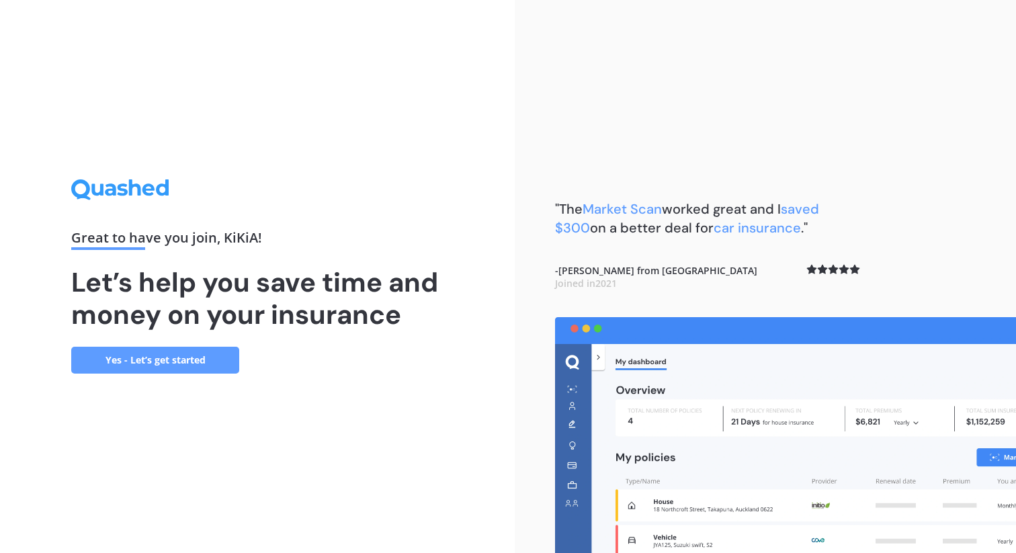
click at [200, 365] on link "Yes - Let’s get started" at bounding box center [155, 360] width 168 height 27
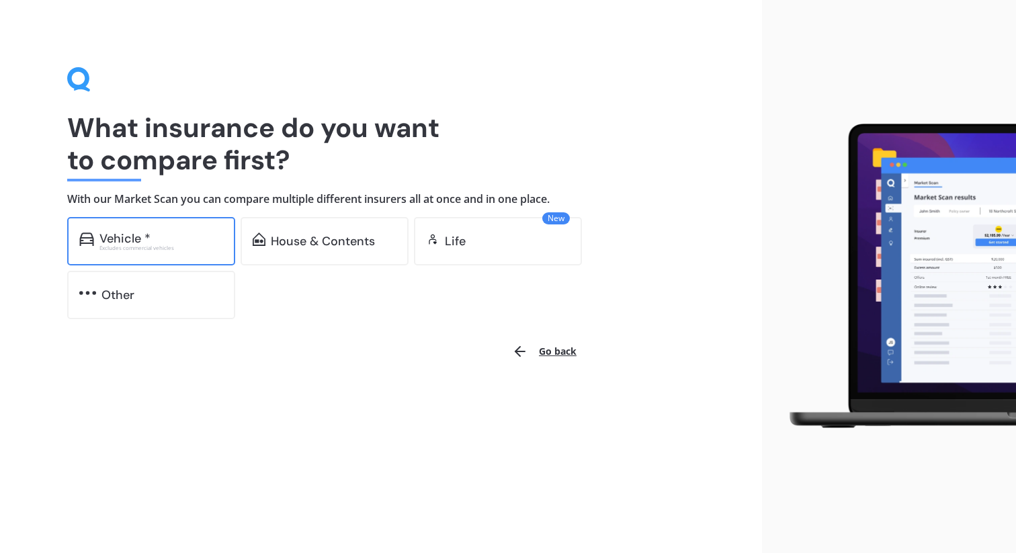
click at [165, 239] on div "Vehicle *" at bounding box center [161, 238] width 124 height 13
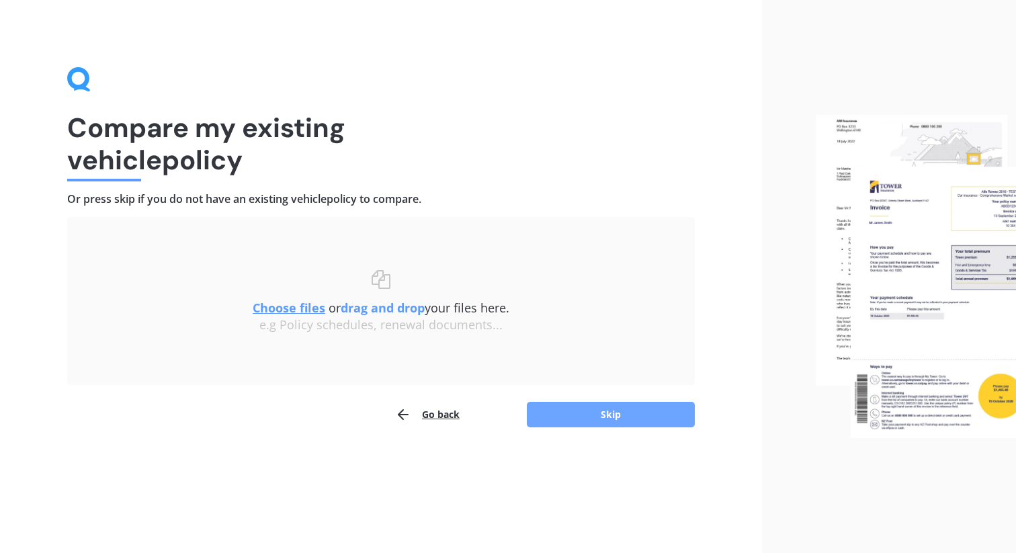
click at [596, 424] on button "Skip" at bounding box center [611, 415] width 168 height 26
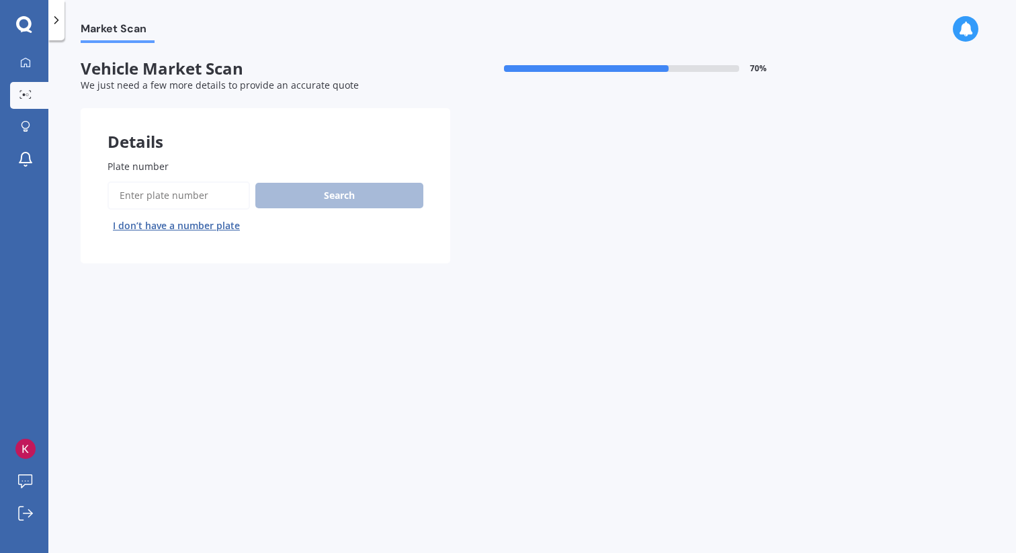
click at [147, 196] on input "Plate number" at bounding box center [179, 195] width 142 height 28
type input "MHM325"
click at [0, 0] on button "Next" at bounding box center [0, 0] width 0 height 0
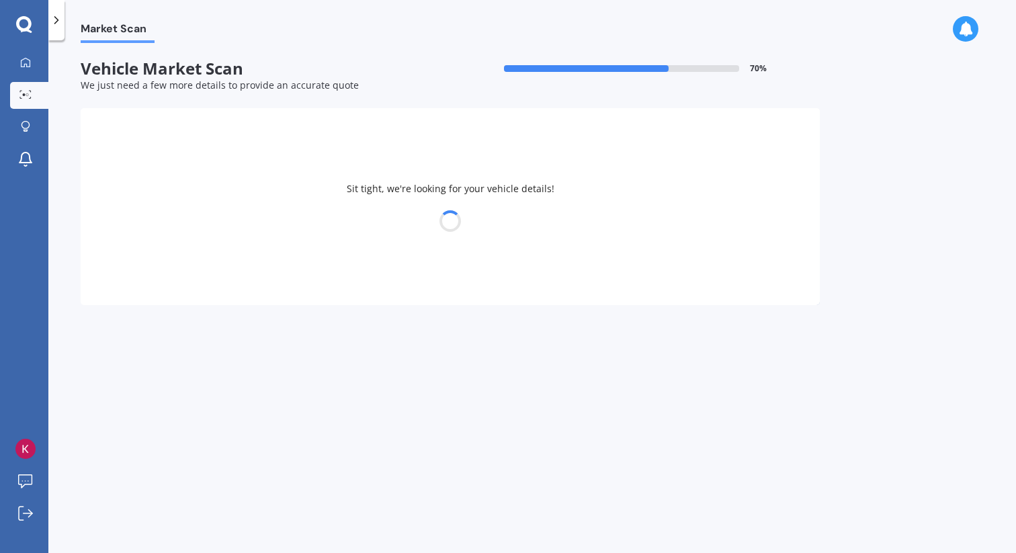
select select "NISSAN"
select select "CUBE"
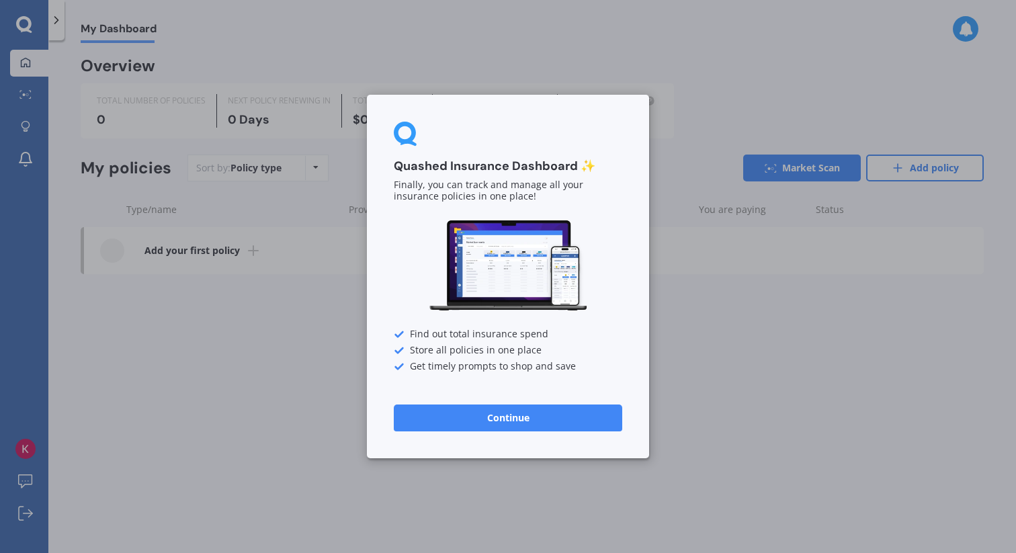
click at [448, 419] on button "Continue" at bounding box center [508, 418] width 229 height 27
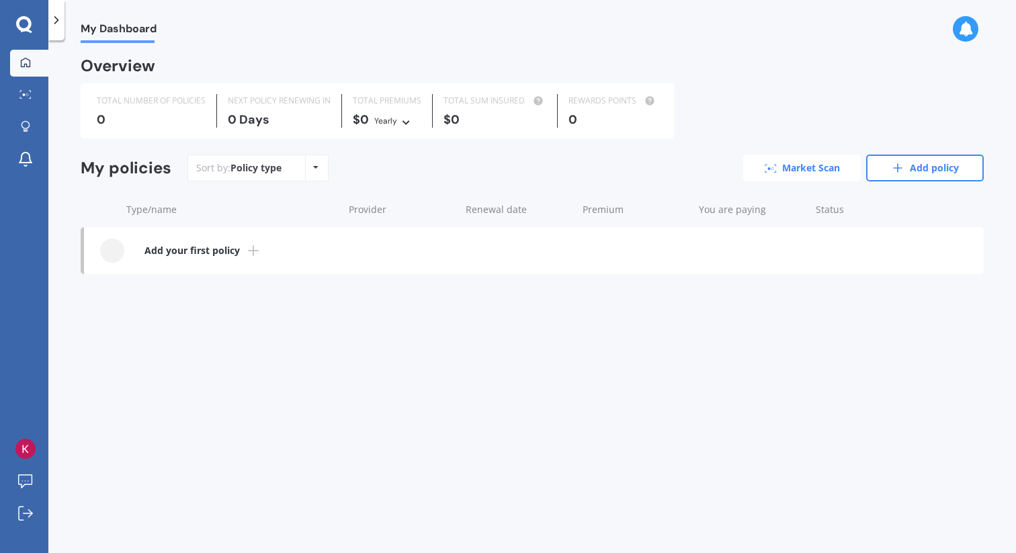
click at [784, 171] on link "Market Scan" at bounding box center [802, 168] width 118 height 27
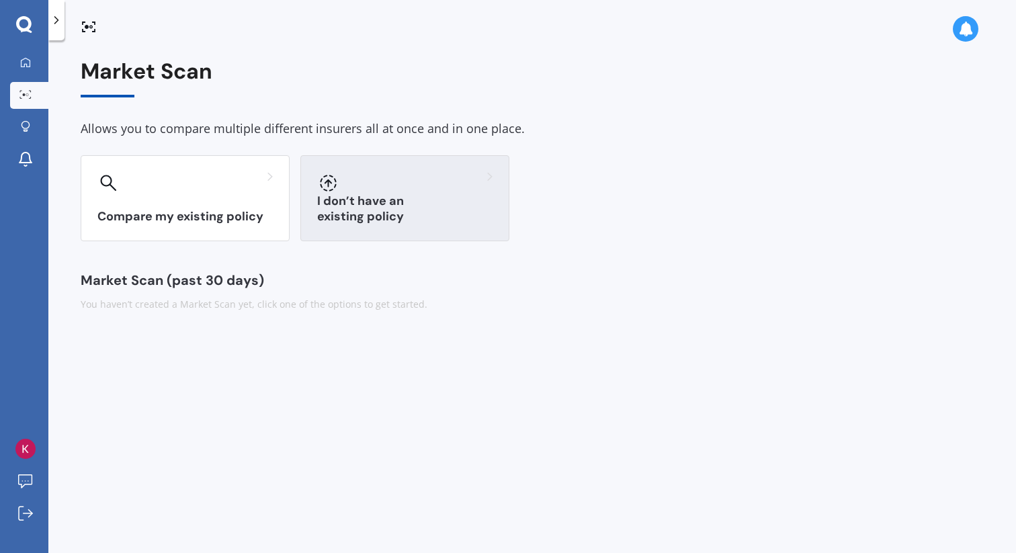
click at [436, 175] on div at bounding box center [404, 183] width 175 height 22
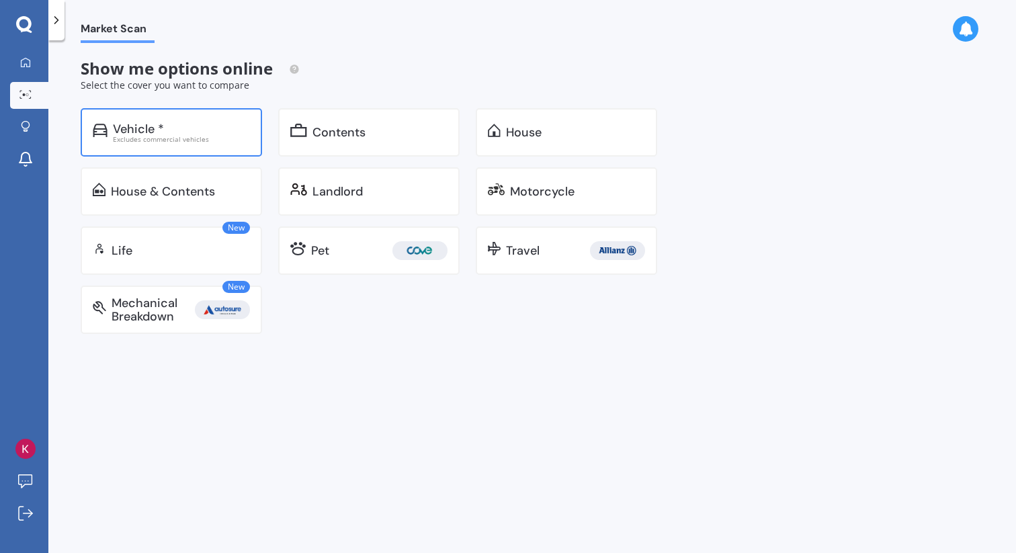
click at [224, 153] on div "Vehicle * Excludes commercial vehicles" at bounding box center [171, 132] width 181 height 48
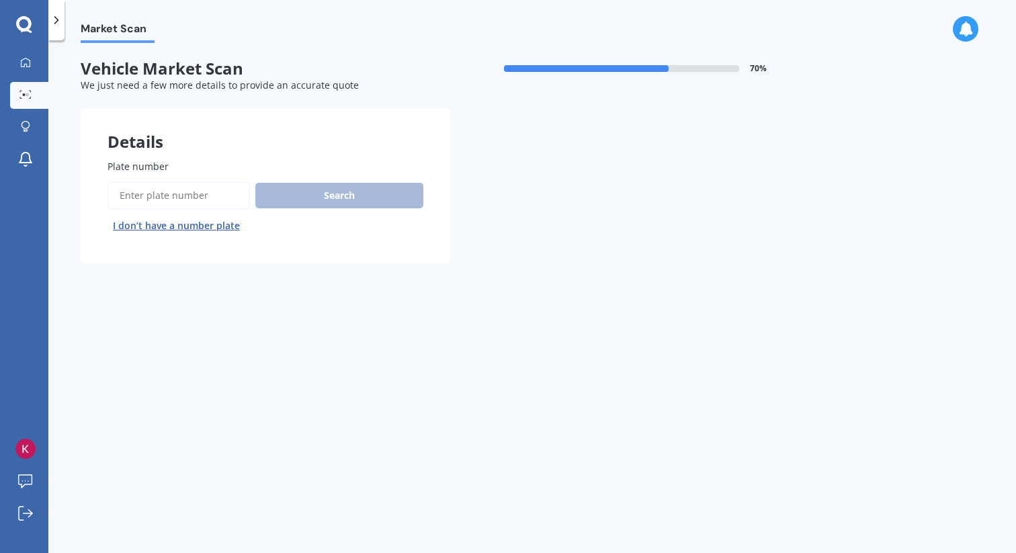
click at [212, 197] on input "Plate number" at bounding box center [179, 195] width 142 height 28
click at [210, 221] on button "I don’t have a number plate" at bounding box center [177, 226] width 138 height 22
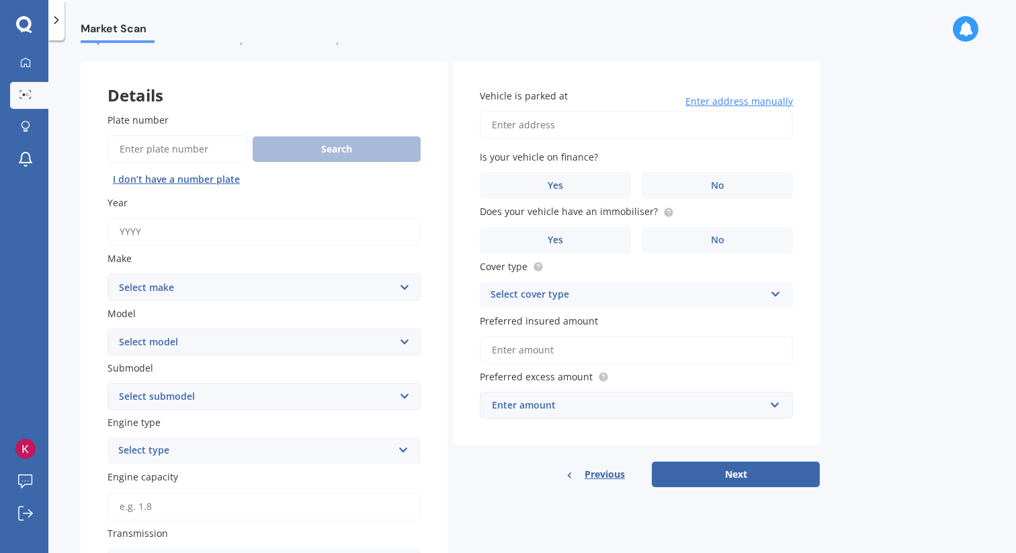
scroll to position [56, 0]
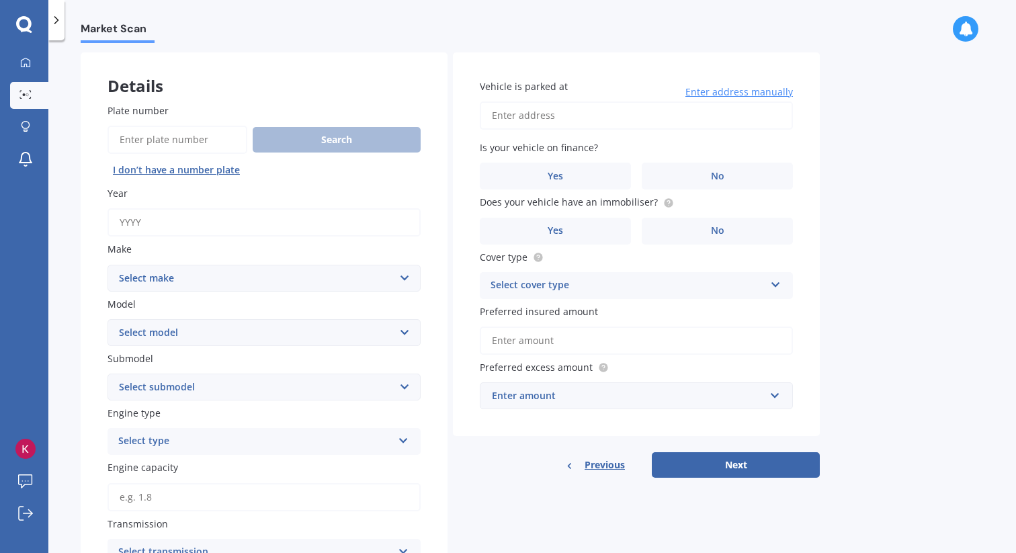
click at [231, 220] on input "Year" at bounding box center [264, 222] width 313 height 28
type input "2016"
click at [241, 278] on select "Select make AC ALFA ROMEO ASTON [PERSON_NAME] AUDI AUSTIN BEDFORD Bentley BMW B…" at bounding box center [264, 278] width 313 height 27
select select "MAZDA"
click at [222, 336] on select "Select model 121 2 3 323 323 / Familia 6 626 929 Atenza Autozam Axela AZ3 B2000…" at bounding box center [264, 332] width 313 height 27
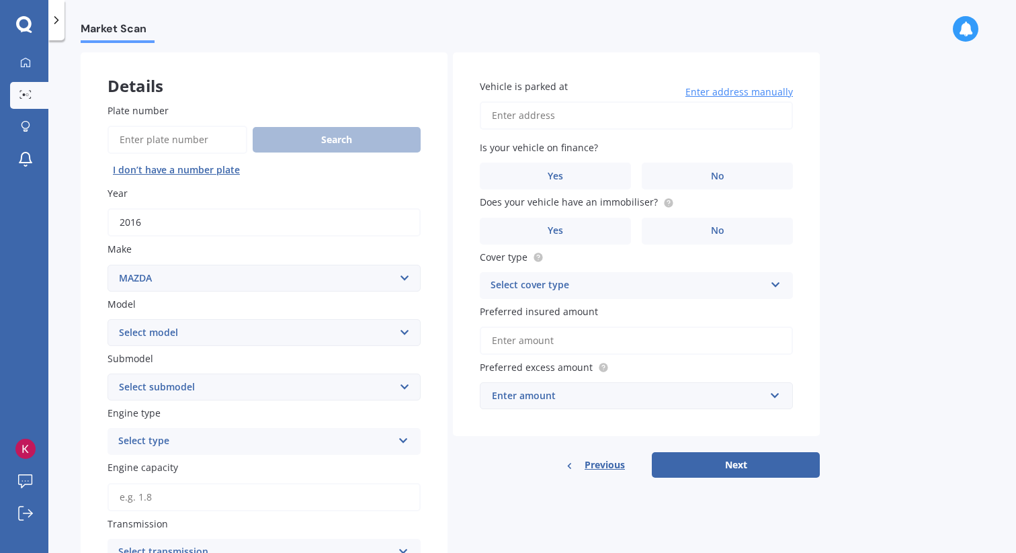
select select "AXELA"
click at [207, 390] on select "Select submodel (All other) 2.3 Sporthatch 2.3 turbo Hatchback Hatchback turbo …" at bounding box center [264, 387] width 313 height 27
select select "HYBRID"
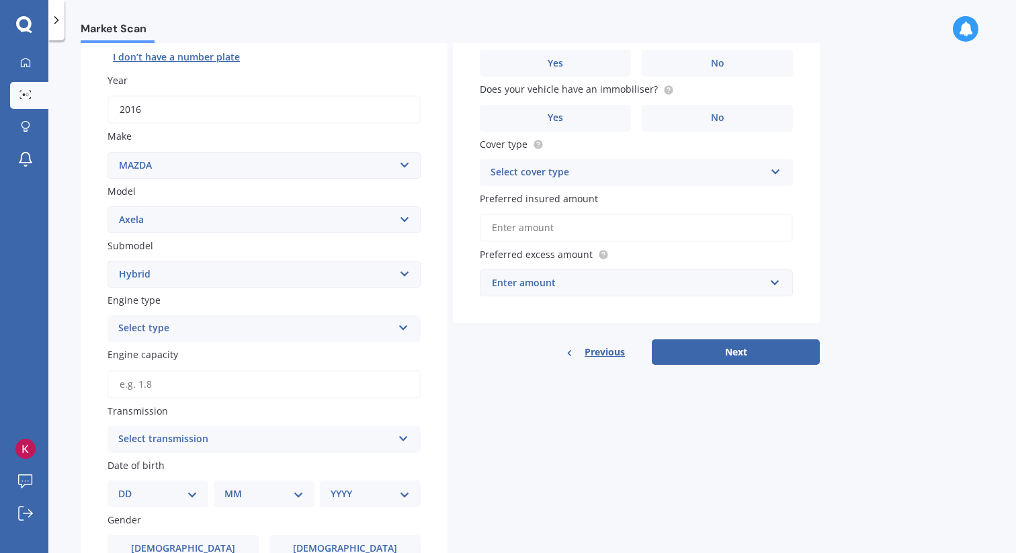
scroll to position [183, 0]
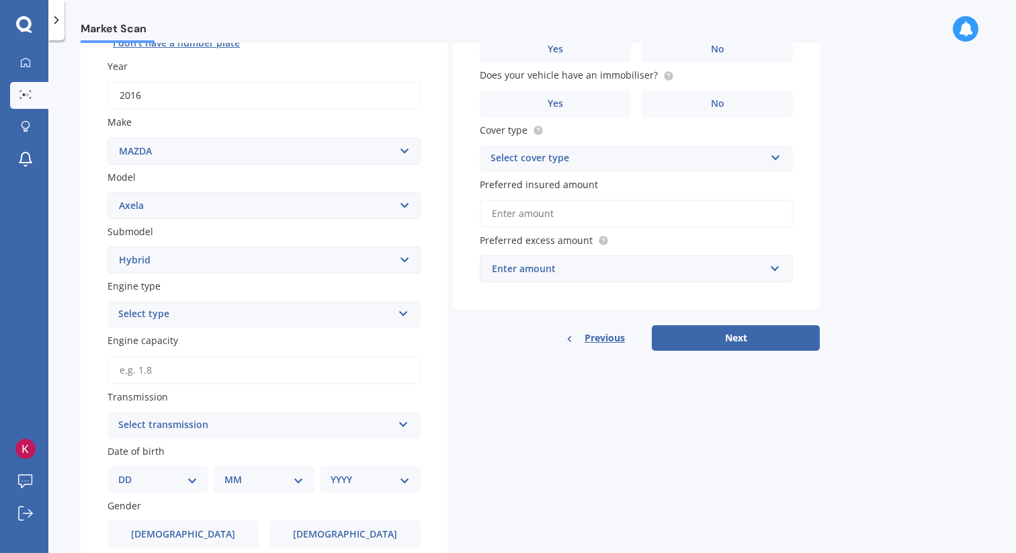
click at [265, 325] on div "Select type Petrol Diesel EV Hybrid" at bounding box center [264, 314] width 313 height 27
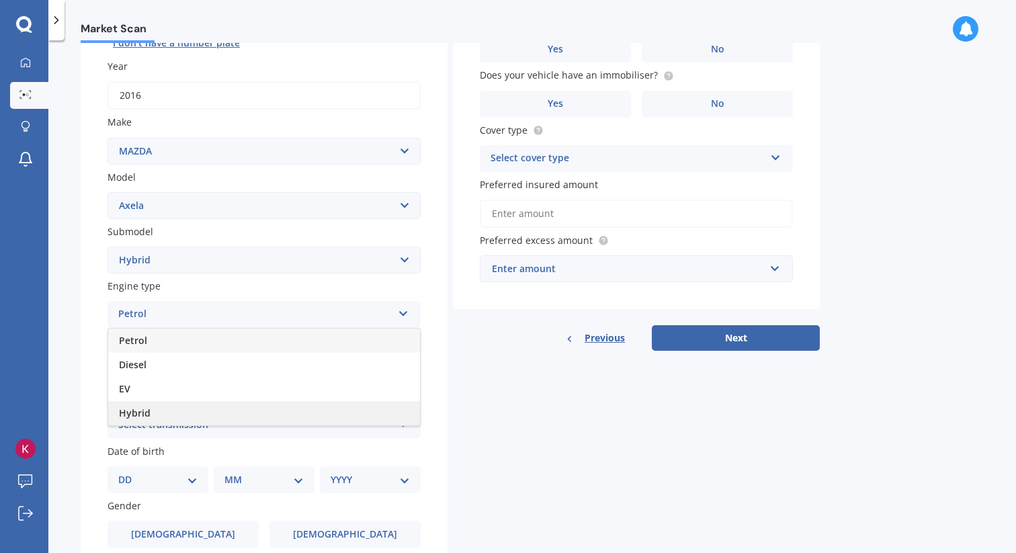
click at [251, 419] on div "Hybrid" at bounding box center [264, 413] width 312 height 24
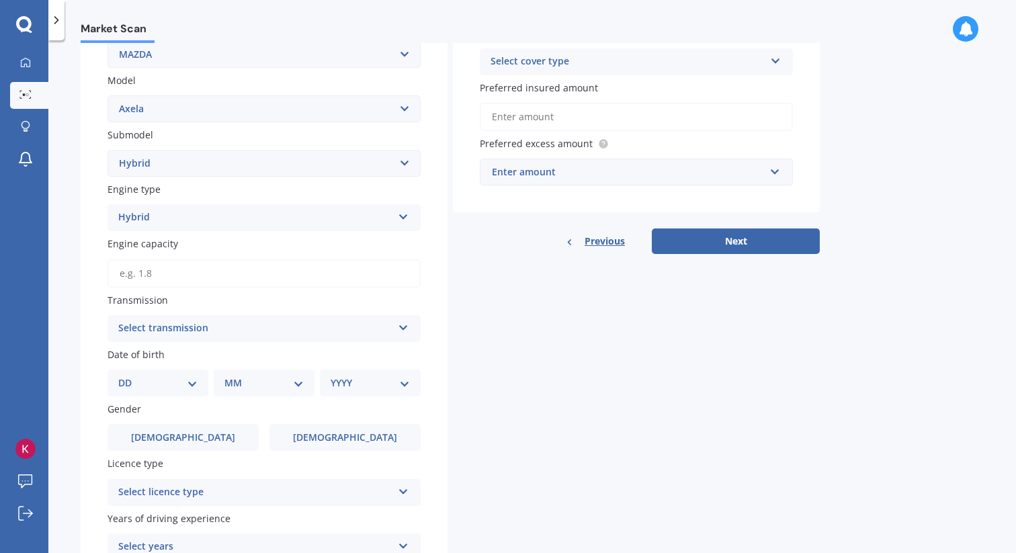
scroll to position [282, 0]
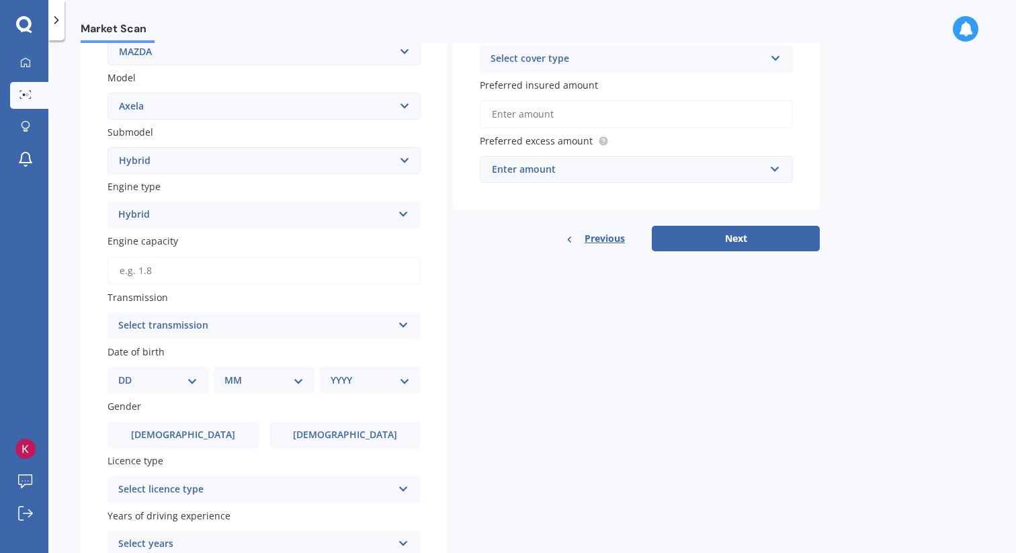
click at [254, 282] on input "Engine capacity" at bounding box center [264, 271] width 313 height 28
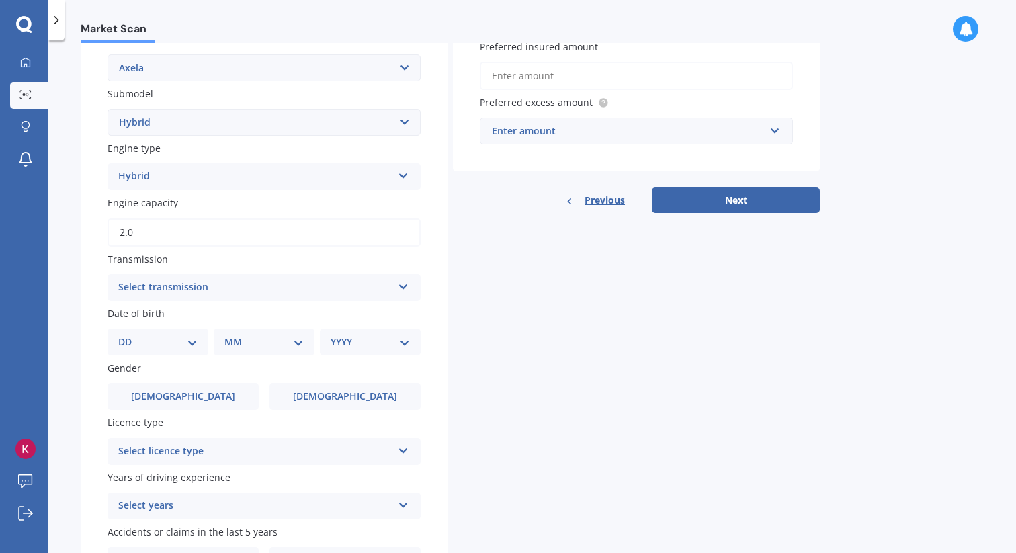
scroll to position [335, 0]
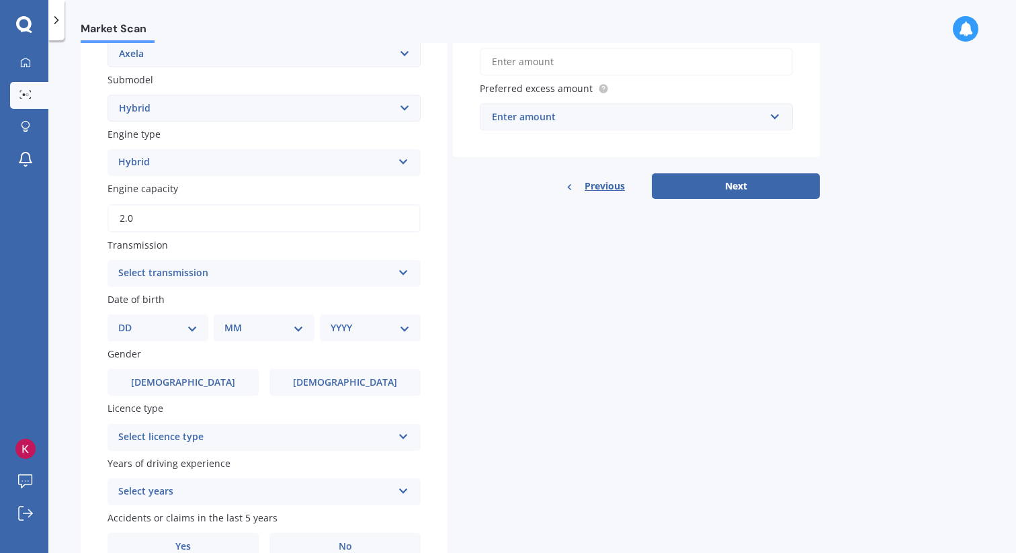
type input "2.0"
click at [145, 272] on div "Select transmission" at bounding box center [255, 273] width 274 height 16
click at [147, 296] on div "Auto" at bounding box center [264, 300] width 312 height 24
click at [147, 335] on select "DD 01 02 03 04 05 06 07 08 09 10 11 12 13 14 15 16 17 18 19 20 21 22 23 24 25 2…" at bounding box center [157, 328] width 79 height 15
select select "25"
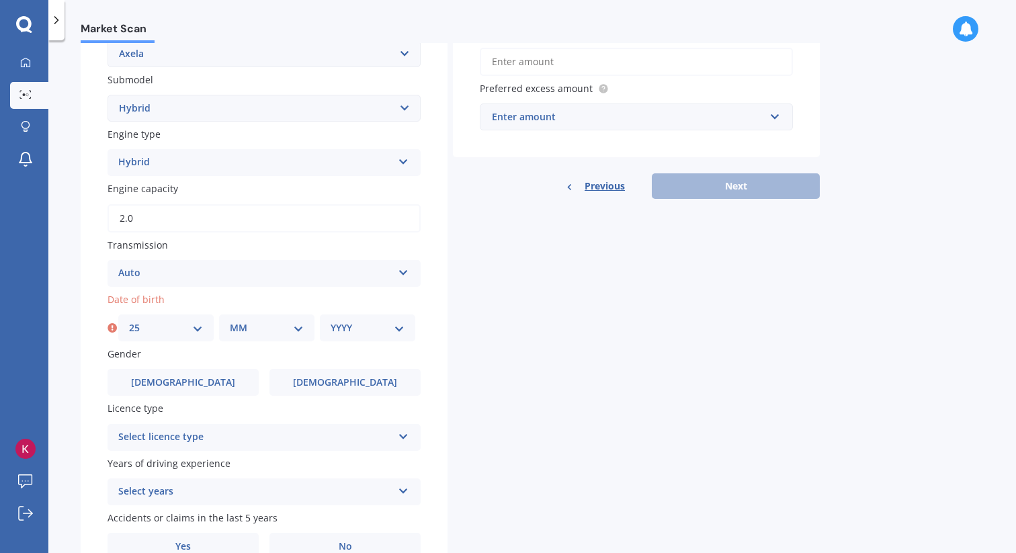
click at [265, 341] on div "MM 01 02 03 04 05 06 07 08 09 10 11 12" at bounding box center [266, 328] width 95 height 27
click at [296, 325] on select "MM 01 02 03 04 05 06 07 08 09 10 11 12" at bounding box center [267, 328] width 74 height 15
select select "09"
click at [378, 338] on div "YYYY 2025 2024 2023 2022 2021 2020 2019 2018 2017 2016 2015 2014 2013 2012 2011…" at bounding box center [367, 328] width 95 height 27
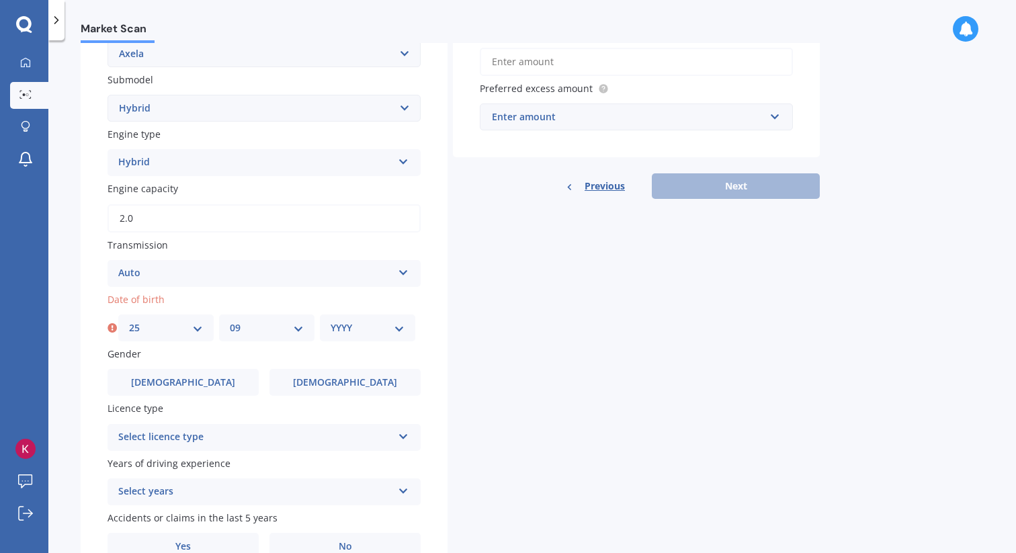
click at [384, 326] on select "YYYY 2025 2024 2023 2022 2021 2020 2019 2018 2017 2016 2015 2014 2013 2012 2011…" at bounding box center [368, 328] width 74 height 15
select select "1987"
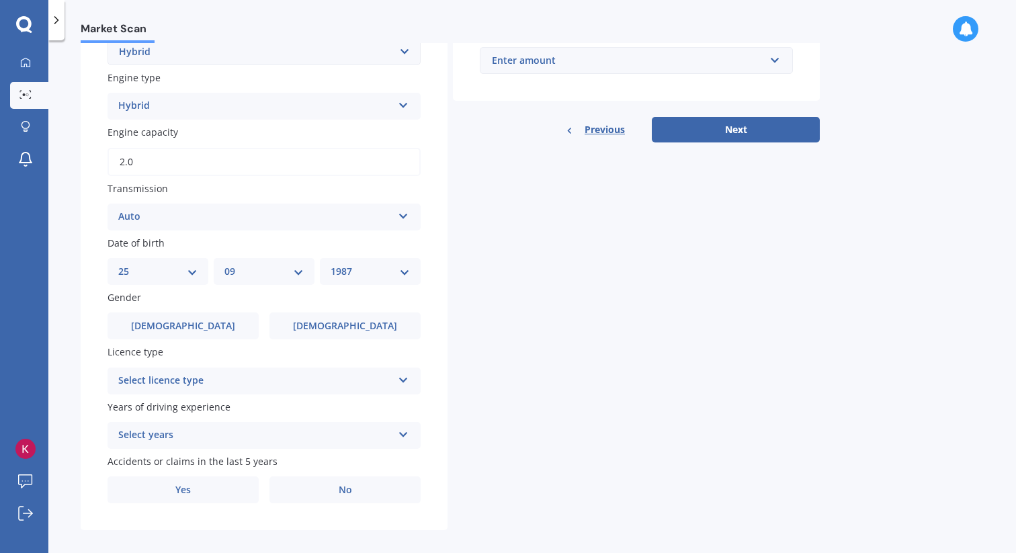
scroll to position [395, 0]
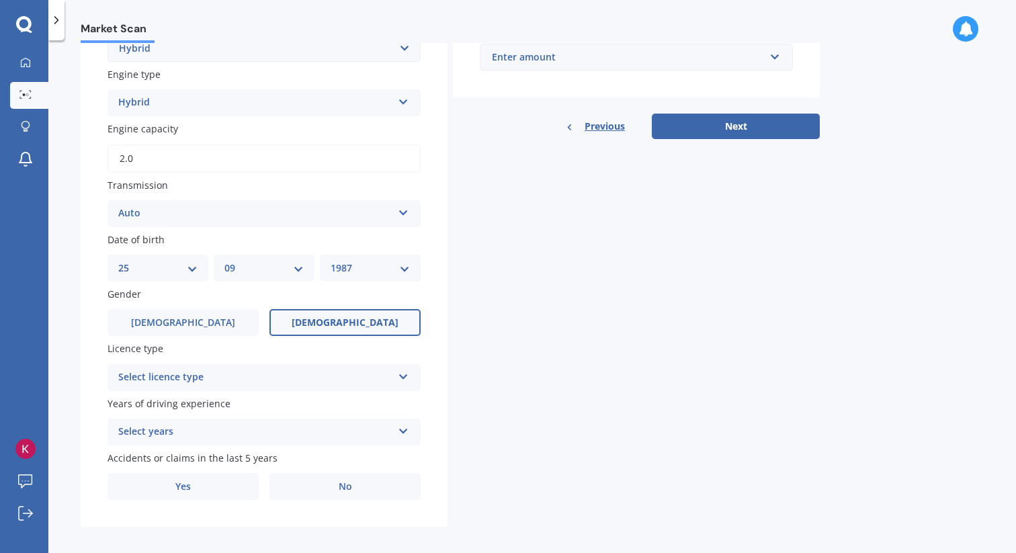
click at [347, 329] on span "[DEMOGRAPHIC_DATA]" at bounding box center [345, 322] width 107 height 11
click at [0, 0] on input "[DEMOGRAPHIC_DATA]" at bounding box center [0, 0] width 0 height 0
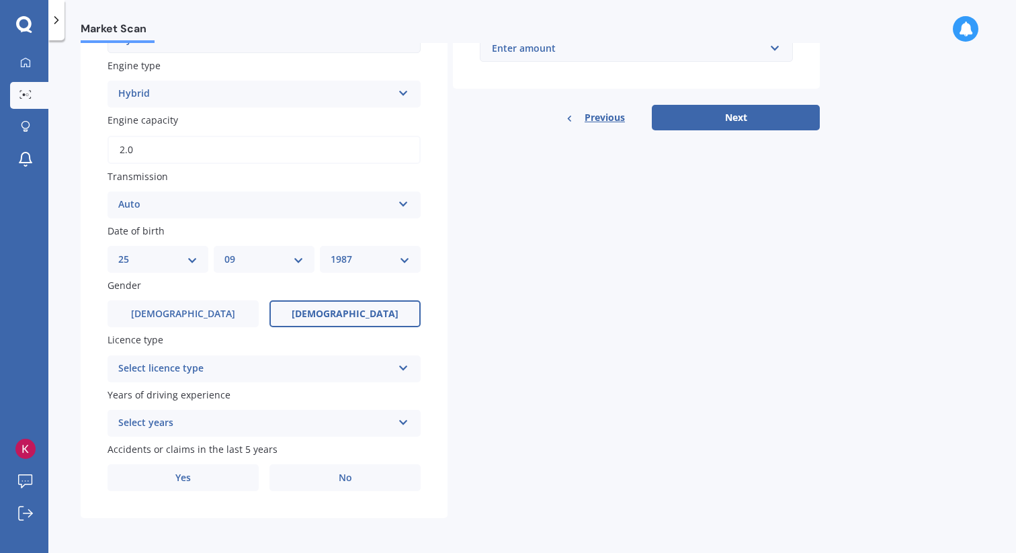
click at [325, 362] on div "Select licence type" at bounding box center [255, 369] width 274 height 16
click at [485, 244] on div "Details Plate number Search I don’t have a number plate Year [DATE] Make Select…" at bounding box center [450, 111] width 739 height 813
click at [297, 354] on div "Licence type NZ Full NZ Full NZ Restricted NZ Learners [GEOGRAPHIC_DATA] [GEOGR…" at bounding box center [264, 357] width 313 height 49
click at [296, 373] on div "NZ Full" at bounding box center [255, 369] width 274 height 16
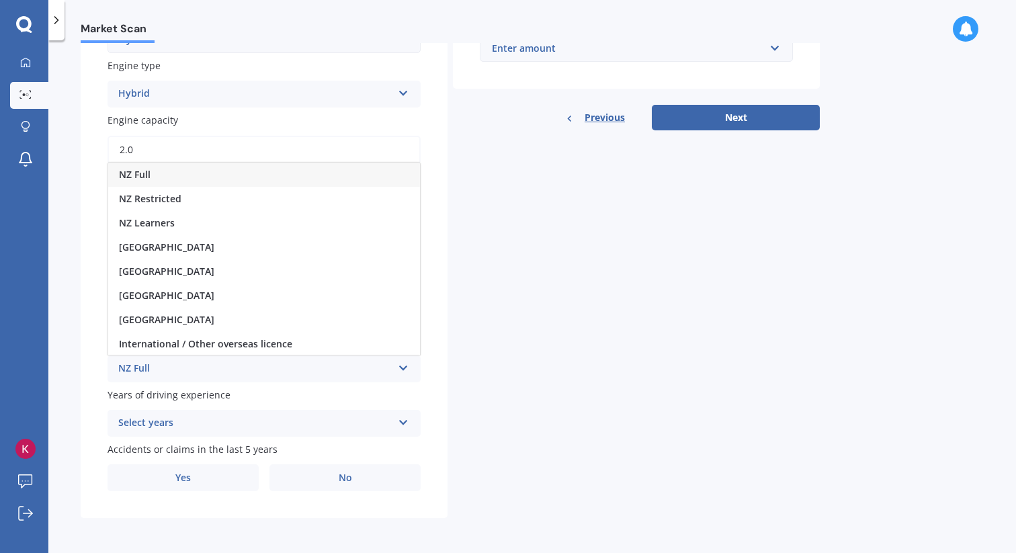
click at [330, 175] on div "NZ Full" at bounding box center [264, 175] width 312 height 24
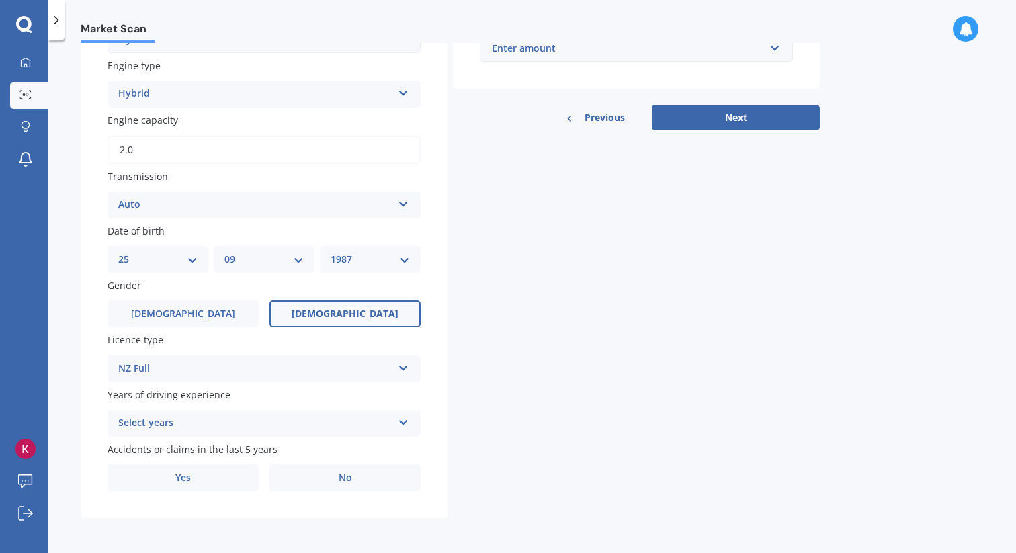
click at [298, 424] on div "Select years" at bounding box center [255, 423] width 274 height 16
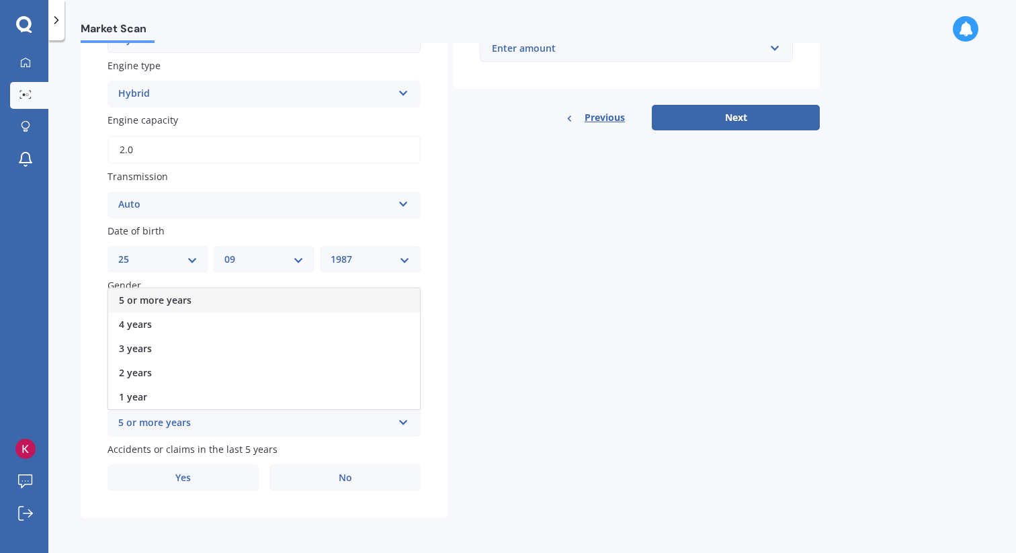
click at [339, 302] on div "5 or more years" at bounding box center [264, 300] width 312 height 24
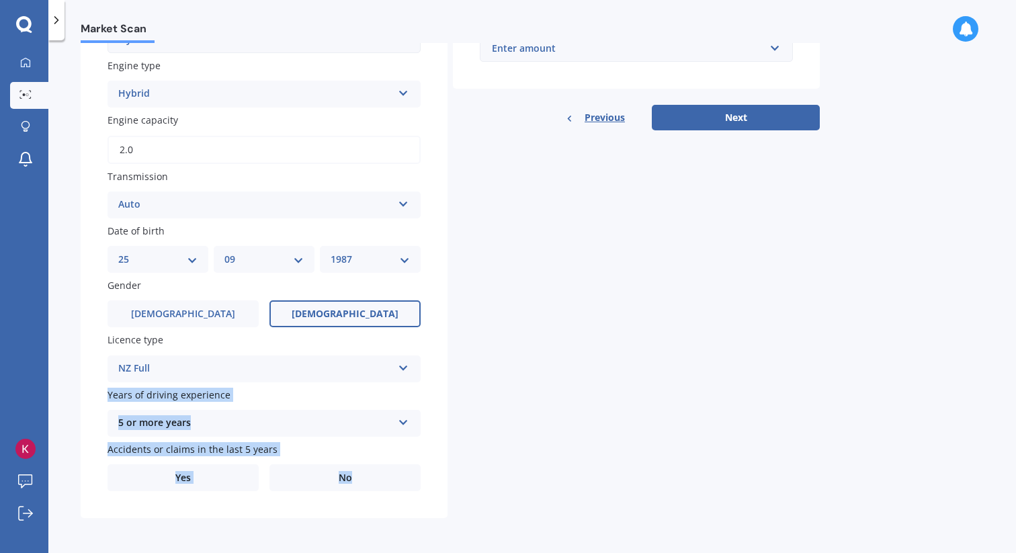
drag, startPoint x: 372, startPoint y: 481, endPoint x: 618, endPoint y: 378, distance: 267.2
click at [618, 378] on div "Details Plate number Search I don’t have a number plate Year [DATE] Make Select…" at bounding box center [450, 111] width 739 height 813
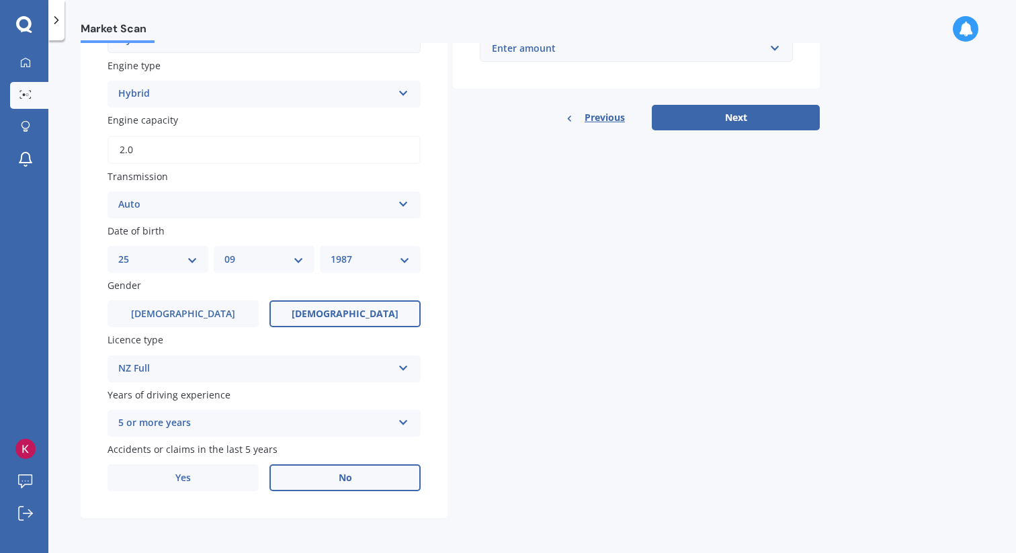
click at [389, 478] on label "No" at bounding box center [345, 477] width 151 height 27
click at [0, 0] on input "No" at bounding box center [0, 0] width 0 height 0
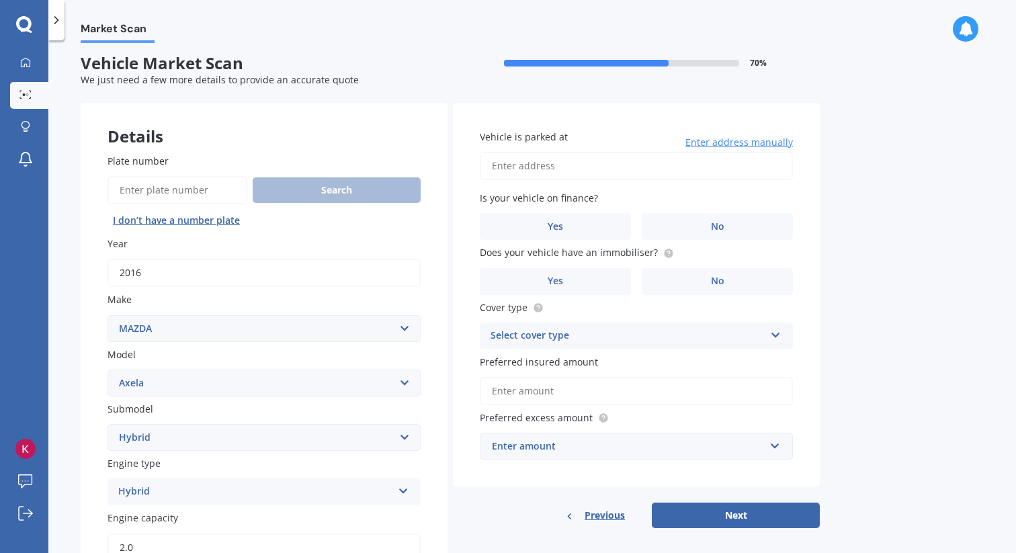
scroll to position [0, 0]
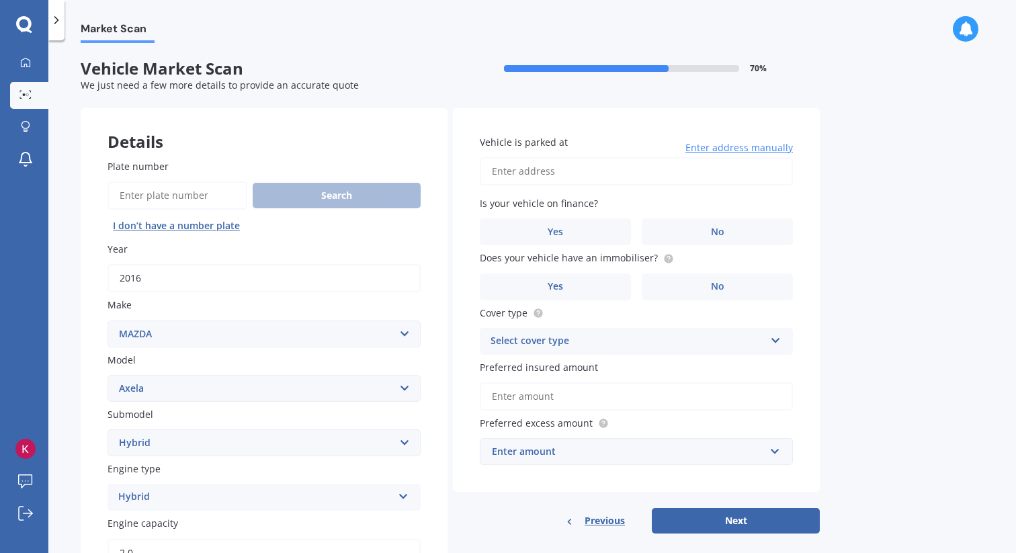
click at [629, 165] on input "Vehicle is parked at" at bounding box center [636, 171] width 313 height 28
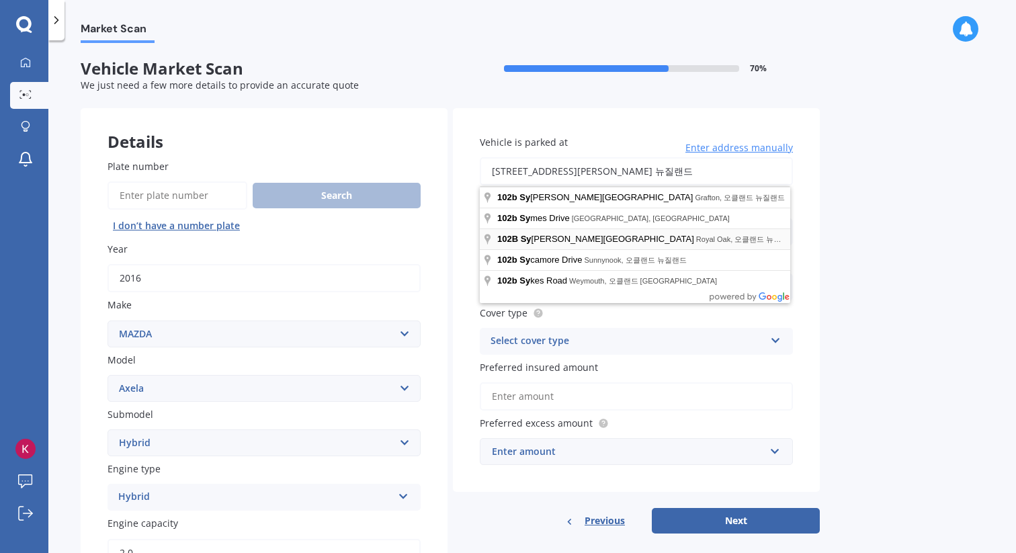
type input "[STREET_ADDRESS][PERSON_NAME] [GEOGRAPHIC_DATA]"
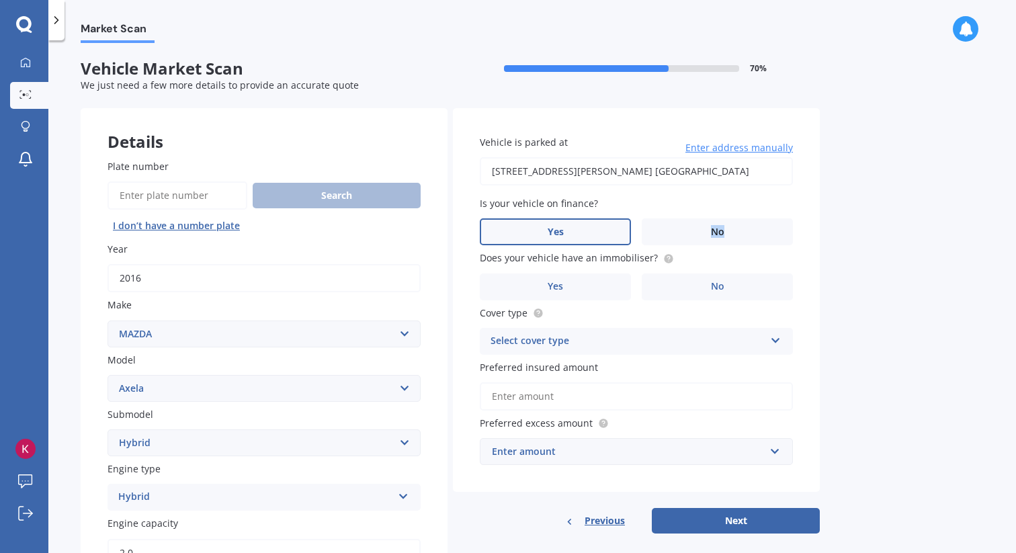
drag, startPoint x: 700, startPoint y: 240, endPoint x: 570, endPoint y: 239, distance: 130.4
click at [571, 238] on div "Yes No" at bounding box center [636, 231] width 313 height 27
click at [570, 239] on label "Yes" at bounding box center [555, 231] width 151 height 27
click at [0, 0] on input "Yes" at bounding box center [0, 0] width 0 height 0
click at [593, 284] on label "Yes" at bounding box center [555, 287] width 151 height 27
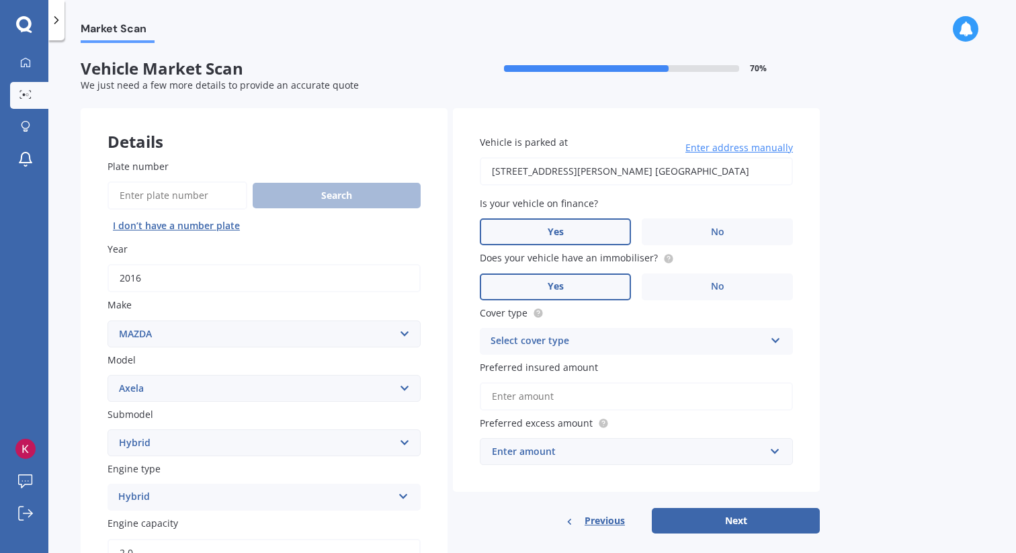
click at [0, 0] on input "Yes" at bounding box center [0, 0] width 0 height 0
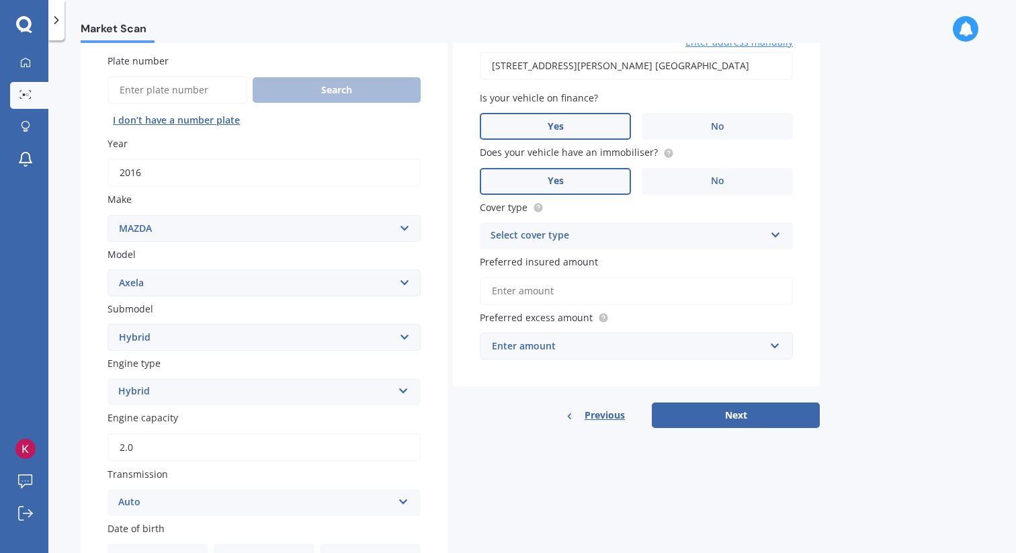
scroll to position [107, 0]
click at [630, 237] on div "Select cover type" at bounding box center [628, 234] width 274 height 16
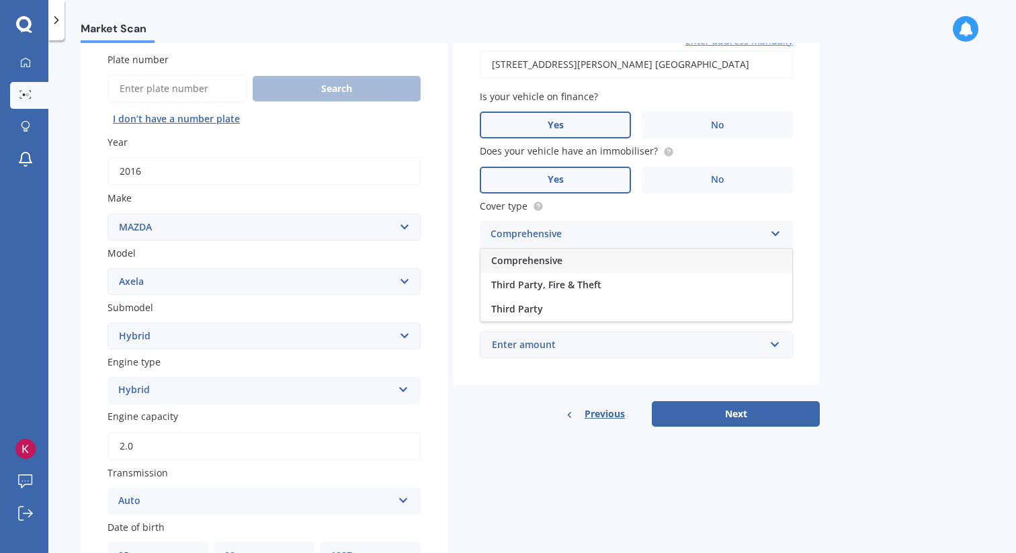
click at [620, 262] on div "Comprehensive" at bounding box center [637, 261] width 312 height 24
click at [604, 300] on input "Preferred insured amount" at bounding box center [636, 290] width 313 height 28
click at [634, 369] on div "Vehicle is parked at [STREET_ADDRESS][GEOGRAPHIC_DATA][PERSON_NAME] Enter addre…" at bounding box center [636, 193] width 367 height 384
click at [639, 355] on input "text" at bounding box center [631, 345] width 301 height 26
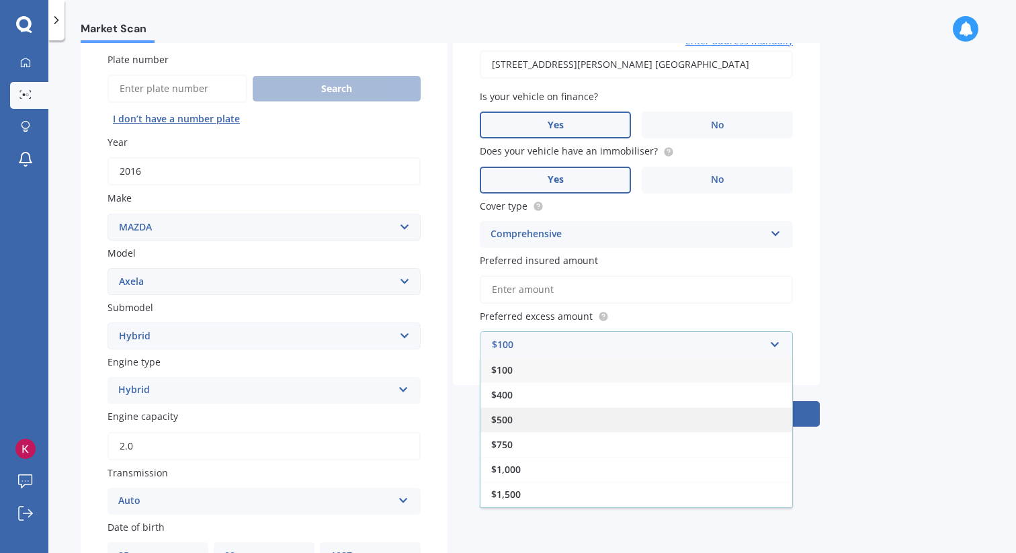
click at [632, 431] on div "$500" at bounding box center [637, 419] width 312 height 25
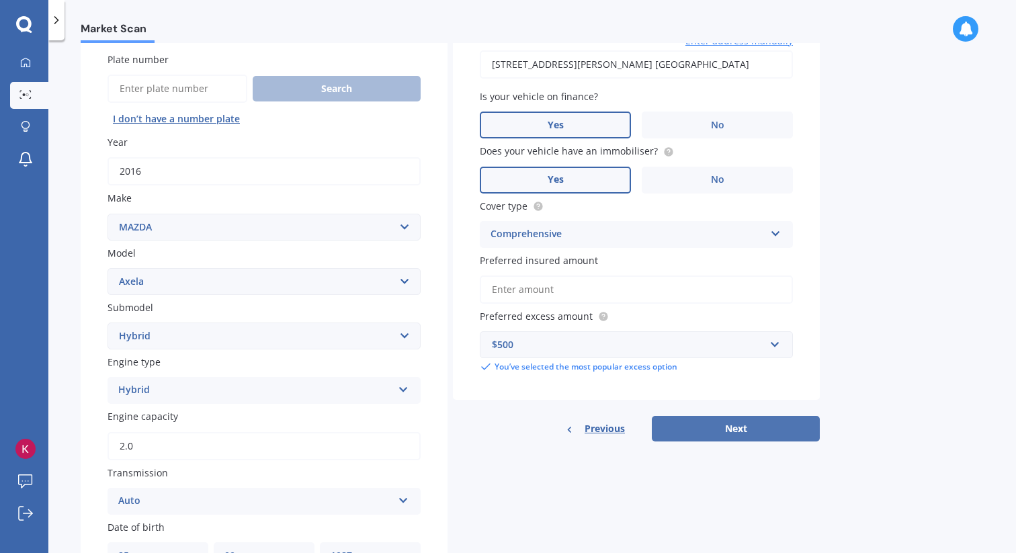
click at [777, 438] on button "Next" at bounding box center [736, 429] width 168 height 26
click at [544, 290] on input "Preferred insured amount" at bounding box center [636, 290] width 313 height 28
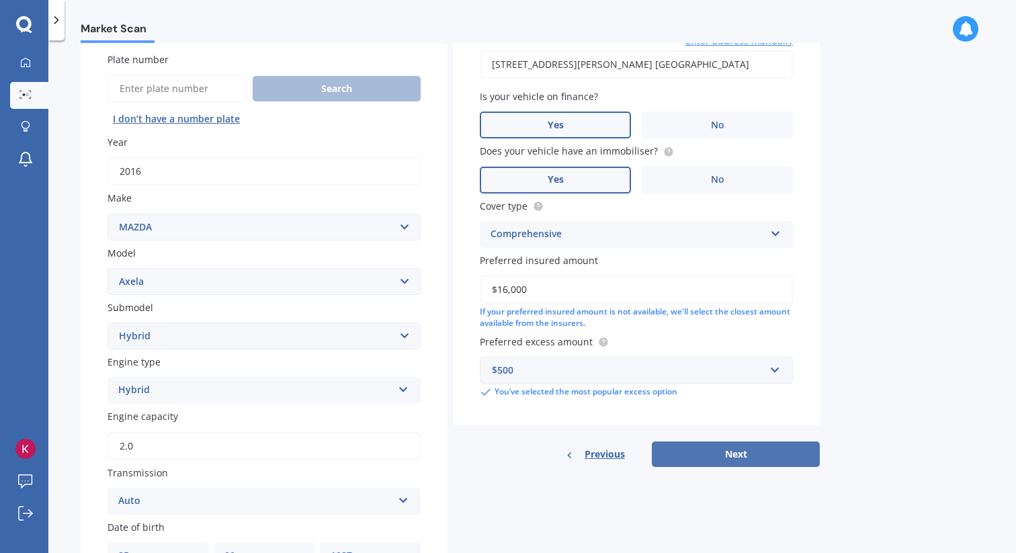
type input "$16,000"
click at [768, 458] on button "Next" at bounding box center [736, 455] width 168 height 26
select select "25"
select select "09"
select select "1987"
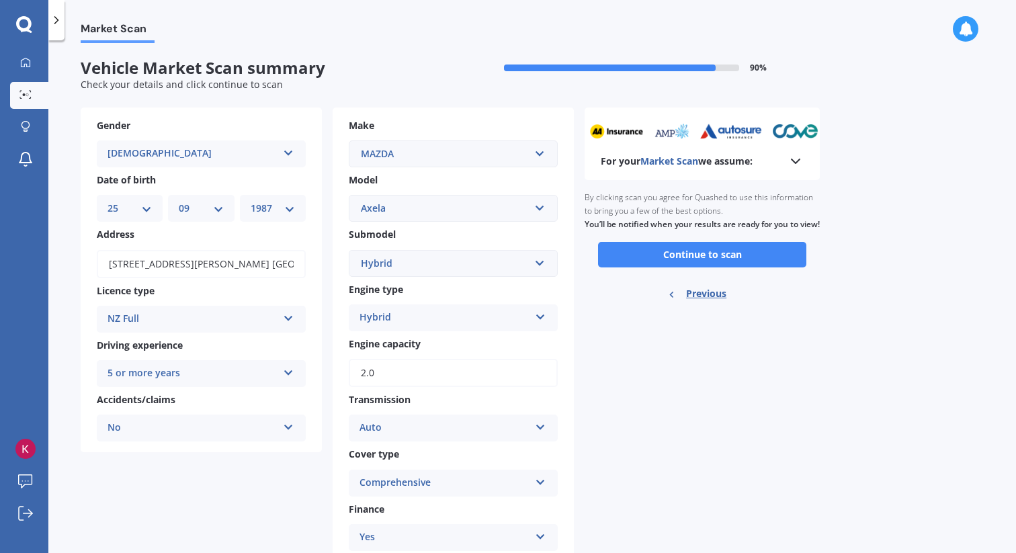
scroll to position [0, 0]
click at [780, 268] on button "Continue to scan" at bounding box center [702, 256] width 208 height 26
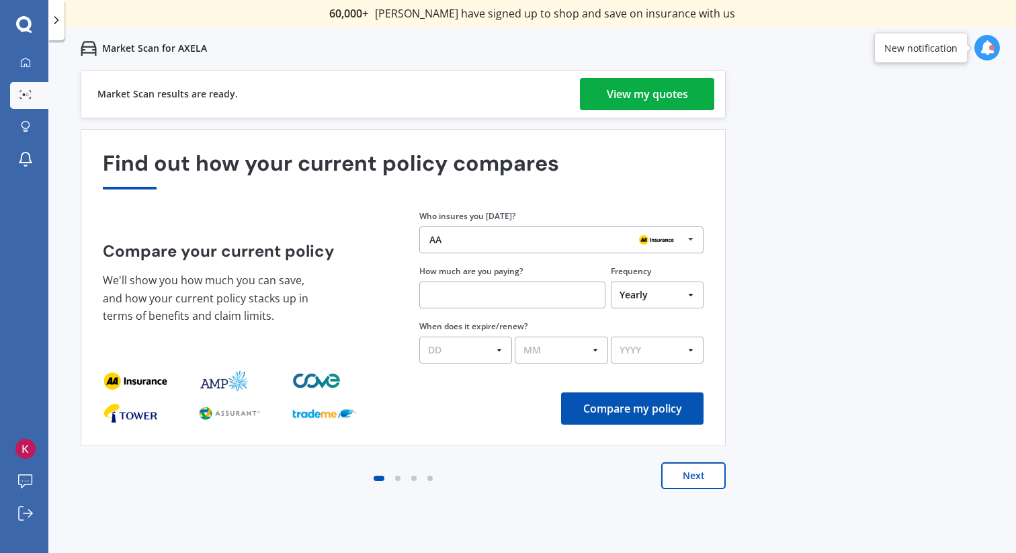
click at [651, 101] on div "View my quotes" at bounding box center [647, 94] width 81 height 32
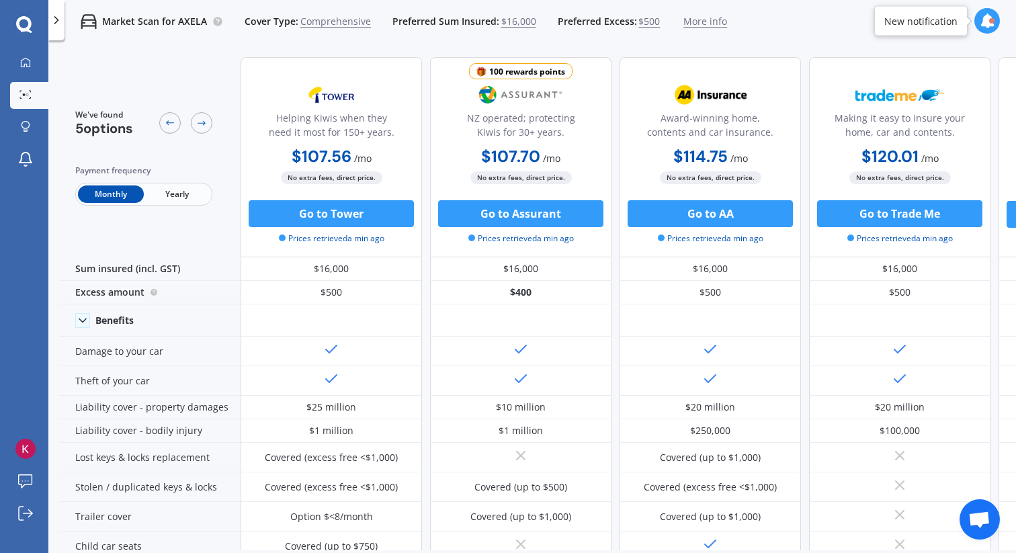
click at [170, 190] on span "Yearly" at bounding box center [177, 194] width 66 height 17
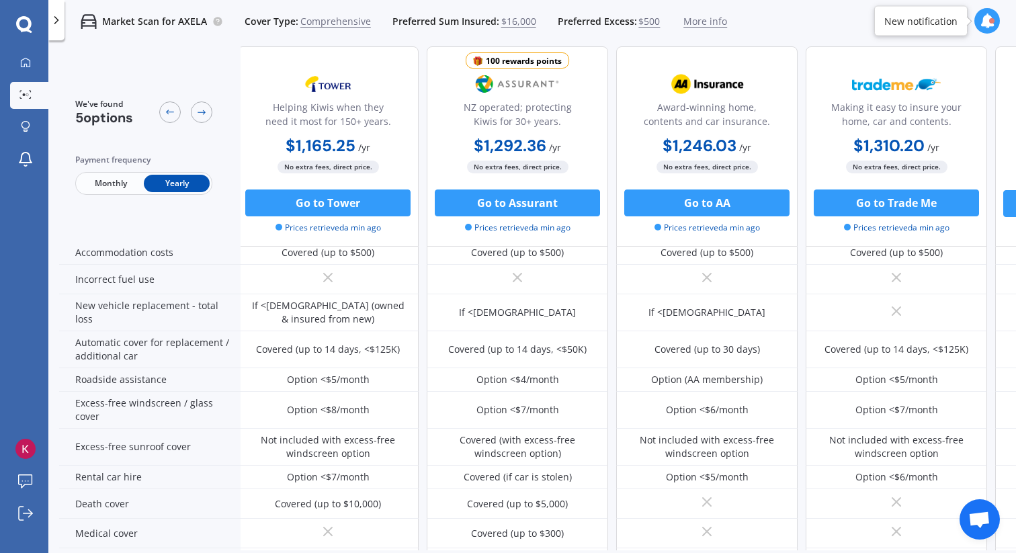
scroll to position [360, 3]
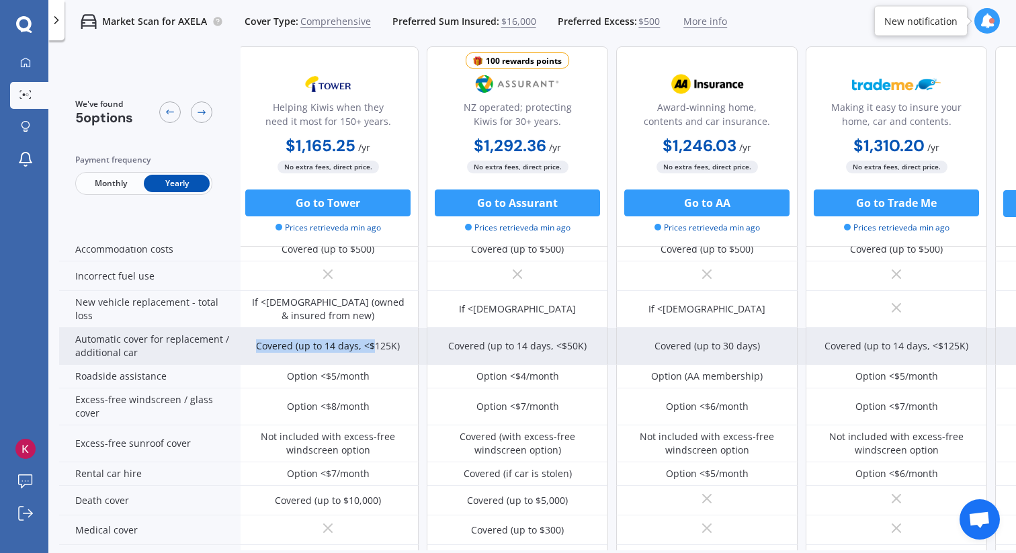
drag, startPoint x: 374, startPoint y: 343, endPoint x: 245, endPoint y: 330, distance: 129.7
click at [245, 330] on div "Covered (up to 14 days, <$125K)" at bounding box center [327, 346] width 181 height 37
click at [266, 348] on div "Covered (up to 14 days, <$125K)" at bounding box center [328, 345] width 144 height 13
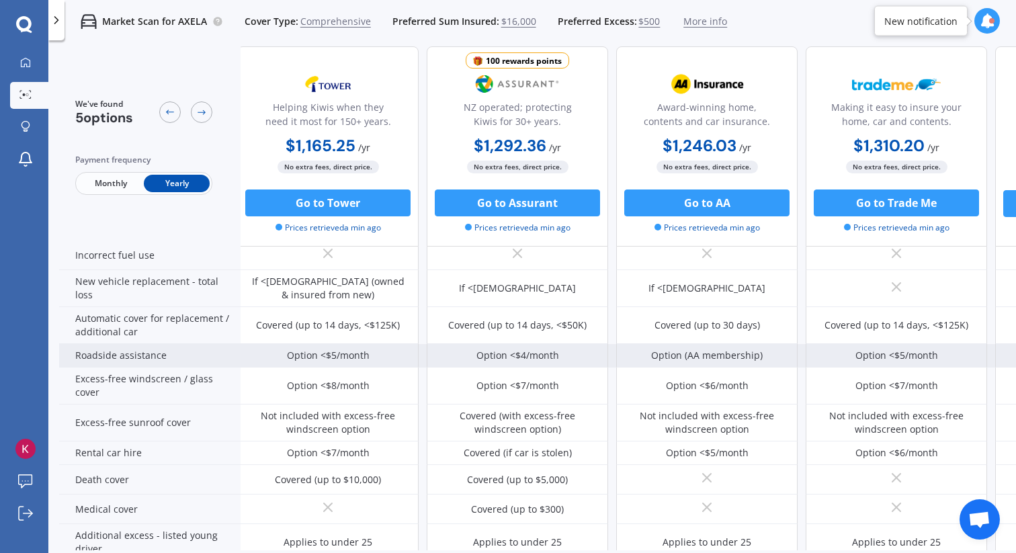
scroll to position [390, 3]
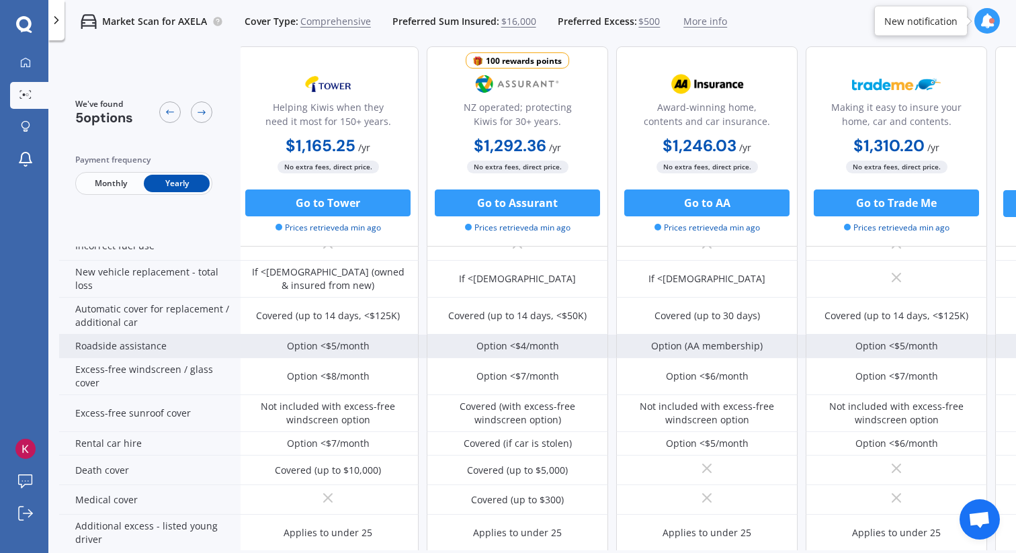
click at [380, 377] on div "Option <$8/month" at bounding box center [327, 376] width 181 height 37
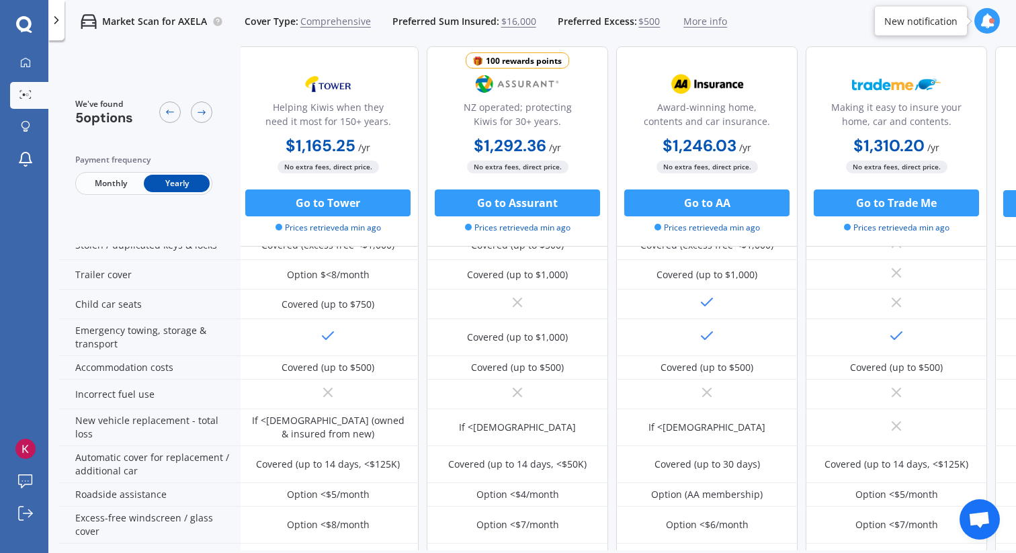
scroll to position [0, 3]
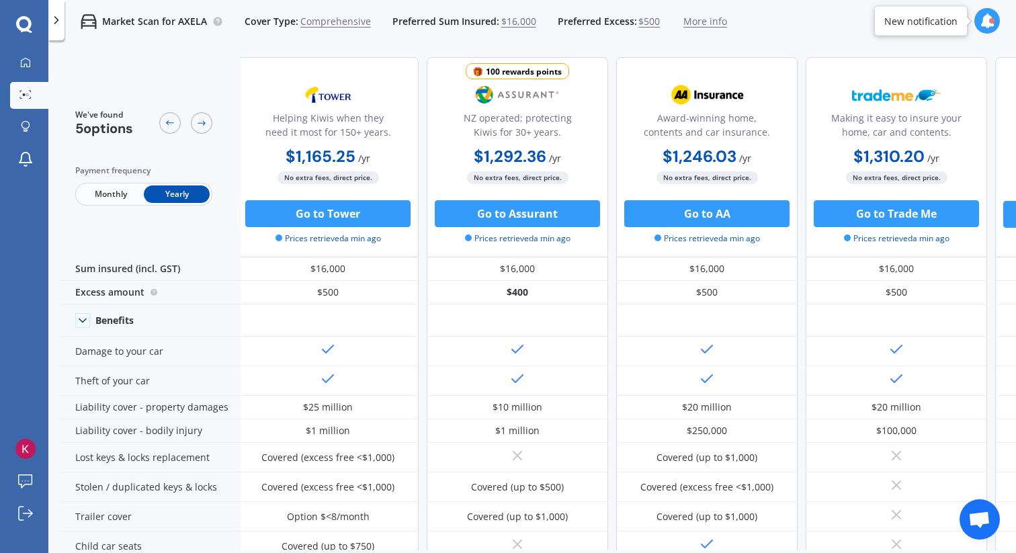
click at [112, 196] on span "Monthly" at bounding box center [111, 194] width 66 height 17
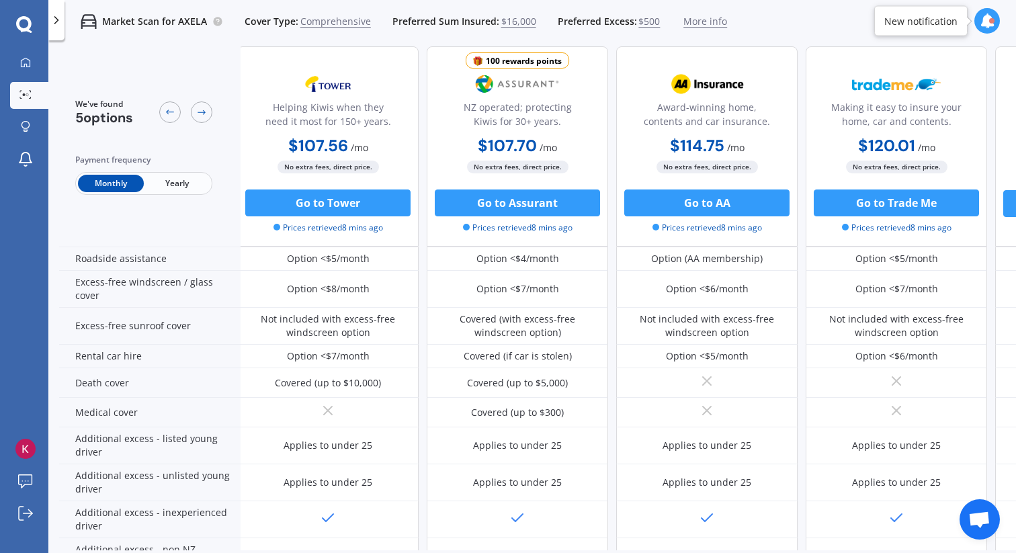
scroll to position [593, 3]
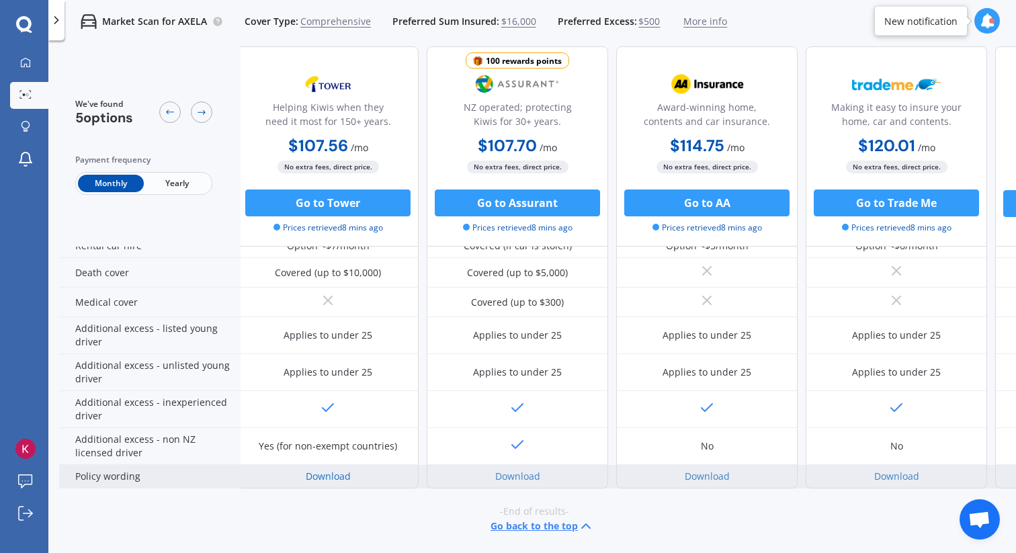
click at [328, 472] on link "Download" at bounding box center [328, 476] width 45 height 13
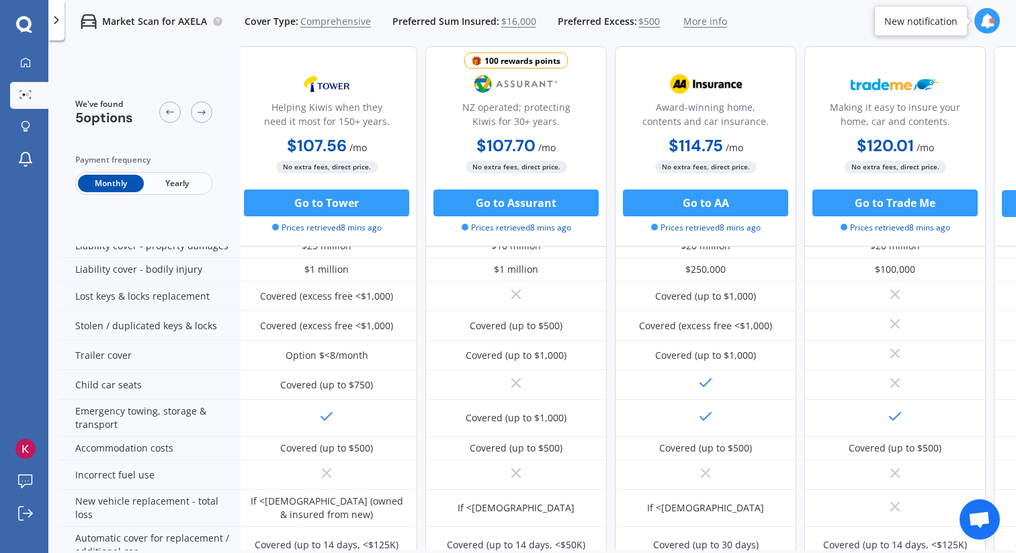
scroll to position [0, 5]
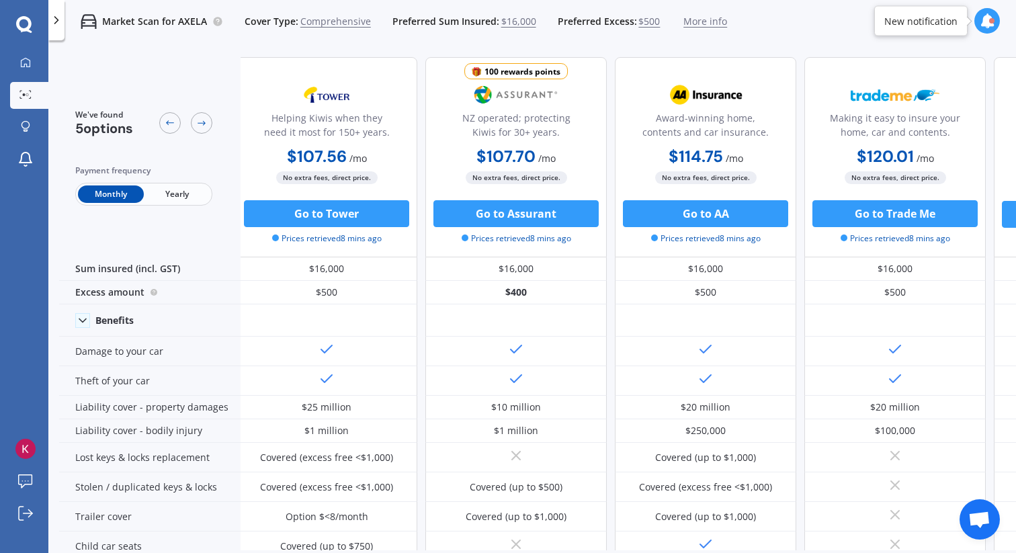
click at [194, 199] on span "Yearly" at bounding box center [177, 194] width 66 height 17
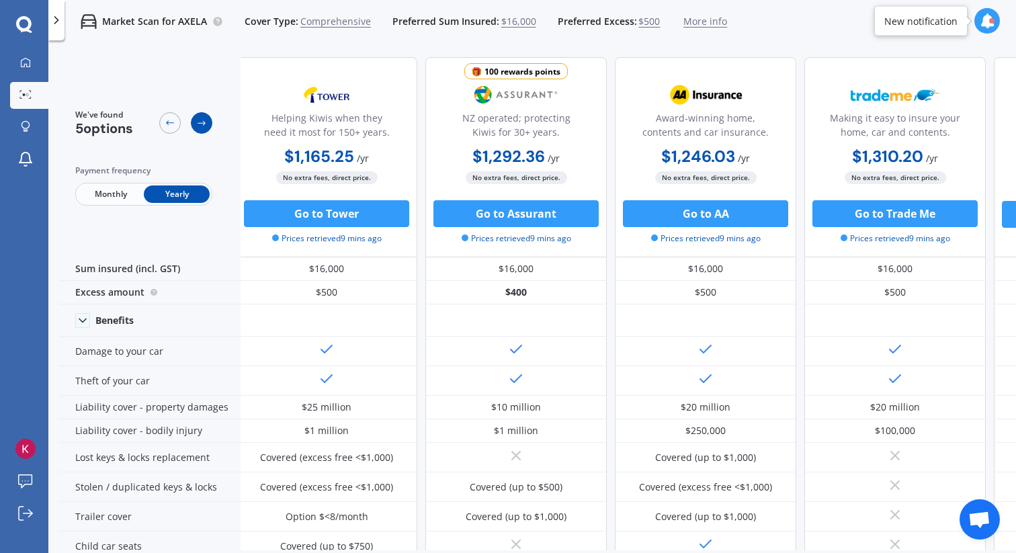
click at [204, 120] on icon at bounding box center [201, 123] width 11 height 11
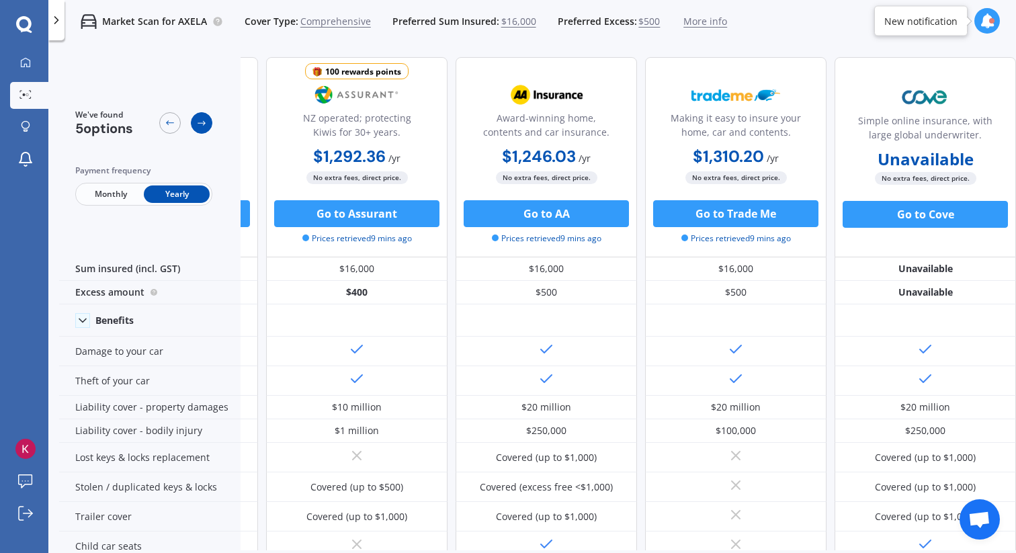
scroll to position [0, 171]
click at [204, 120] on icon at bounding box center [201, 123] width 11 height 11
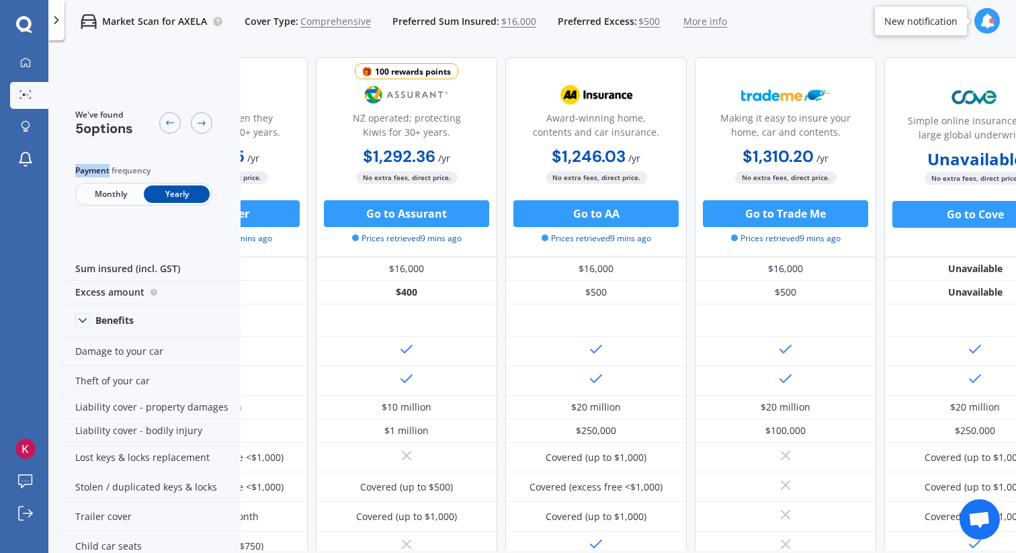
scroll to position [0, 0]
